Goal: Task Accomplishment & Management: Use online tool/utility

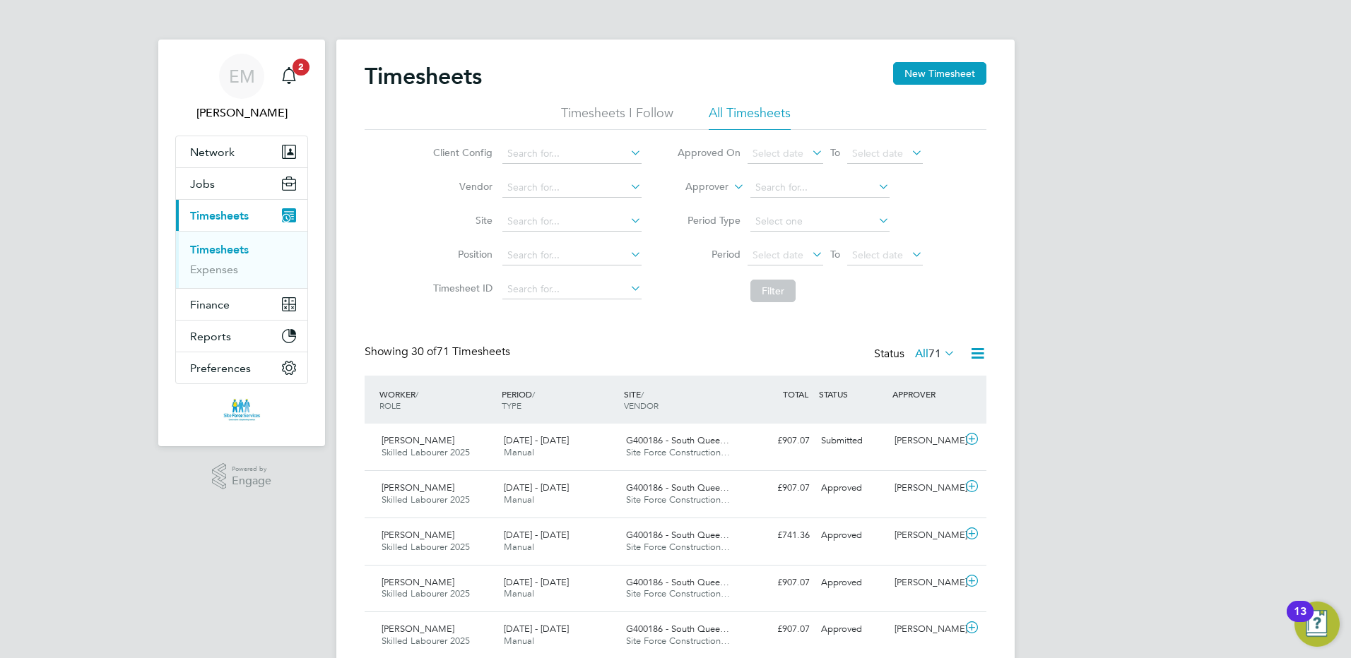
click at [212, 249] on link "Timesheets" at bounding box center [219, 249] width 59 height 13
click at [209, 251] on link "Timesheets" at bounding box center [219, 249] width 59 height 13
click at [213, 249] on link "Timesheets" at bounding box center [219, 249] width 59 height 13
click at [425, 442] on div "Ian White Skilled Labourer 2025 2 - 8 Aug 2025" at bounding box center [437, 446] width 122 height 35
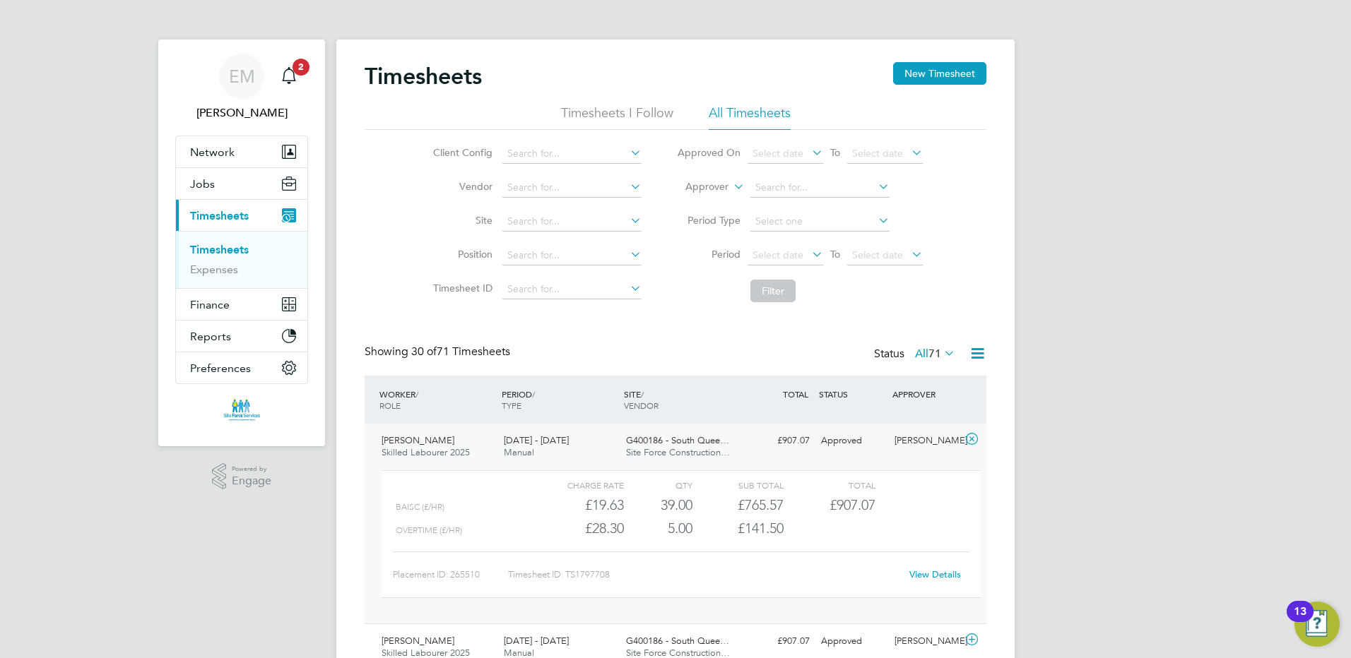
click at [216, 246] on link "Timesheets" at bounding box center [219, 249] width 59 height 13
